Goal: Task Accomplishment & Management: Use online tool/utility

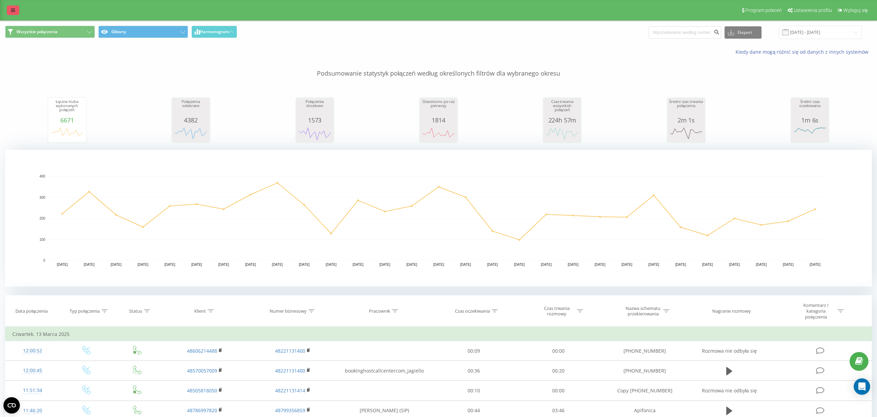
click at [16, 13] on link at bounding box center [13, 10] width 12 height 10
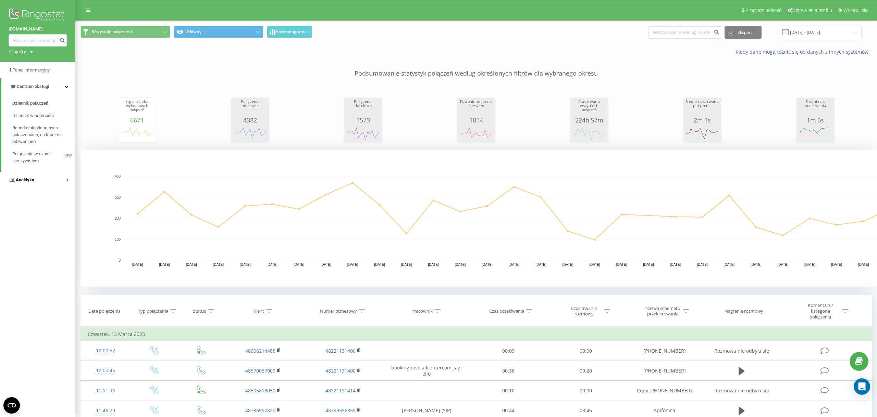
click at [42, 181] on link "Analityka" at bounding box center [37, 180] width 75 height 16
click at [42, 196] on link "Raport o wydajności pracowników" at bounding box center [43, 204] width 63 height 19
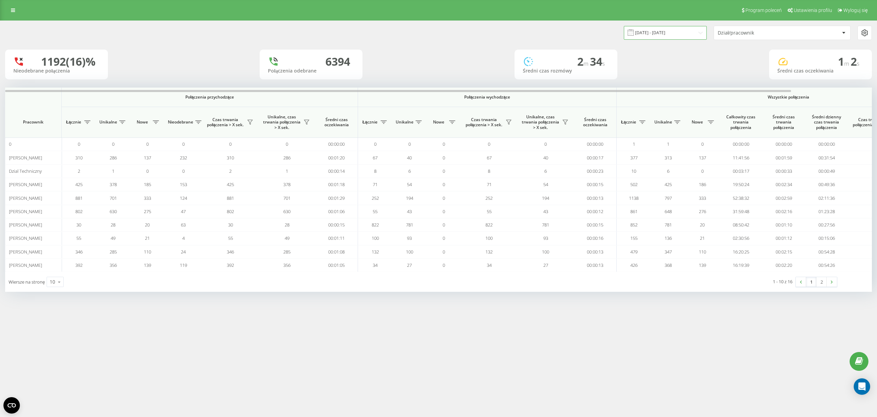
drag, startPoint x: 0, startPoint y: 0, endPoint x: 656, endPoint y: 40, distance: 657.0
click at [650, 27] on input "21.07.2025 - 21.08.2025" at bounding box center [665, 32] width 83 height 13
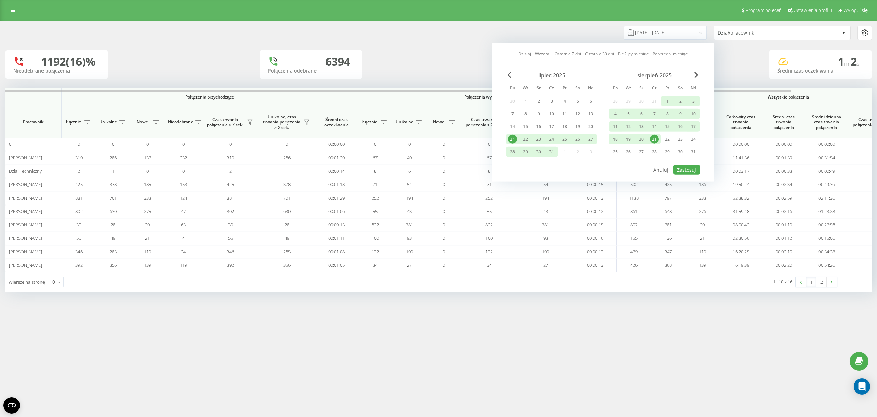
click at [658, 139] on div "21" at bounding box center [654, 139] width 9 height 9
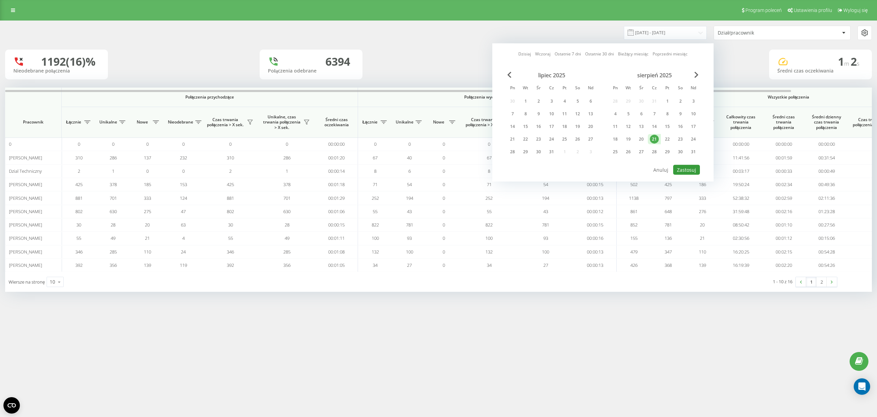
click at [691, 171] on button "Zastosuj" at bounding box center [686, 170] width 27 height 10
type input "[DATE] - [DATE]"
